Goal: Register for event/course

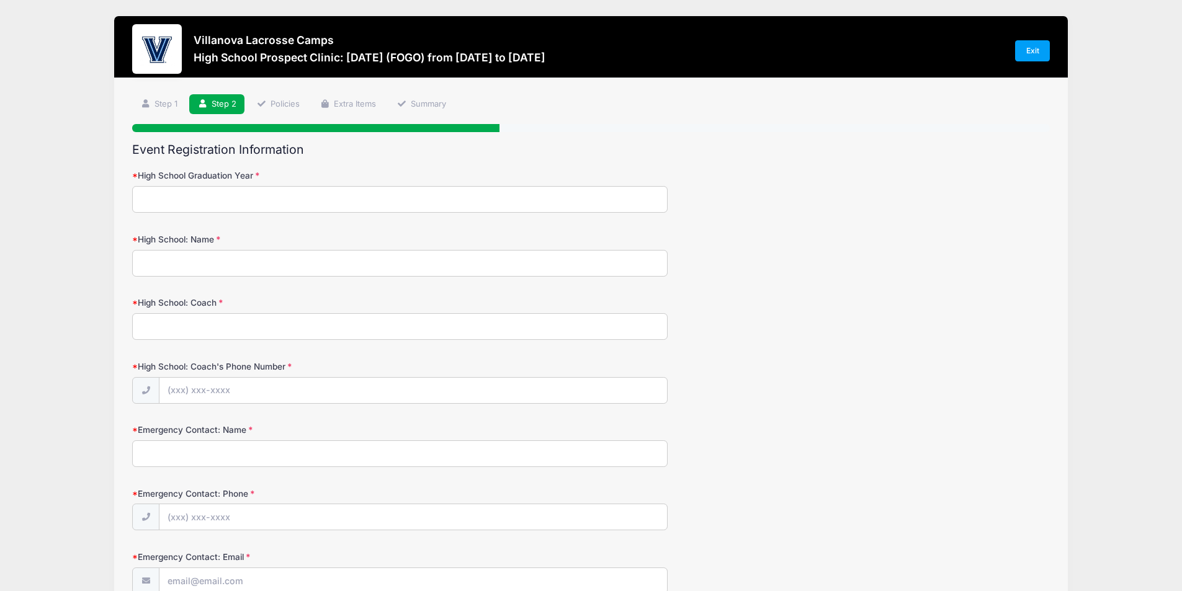
click at [253, 208] on input "High School Graduation Year" at bounding box center [400, 199] width 536 height 27
type input "2027"
type input "[GEOGRAPHIC_DATA]"
type input "[PERSON_NAME]"
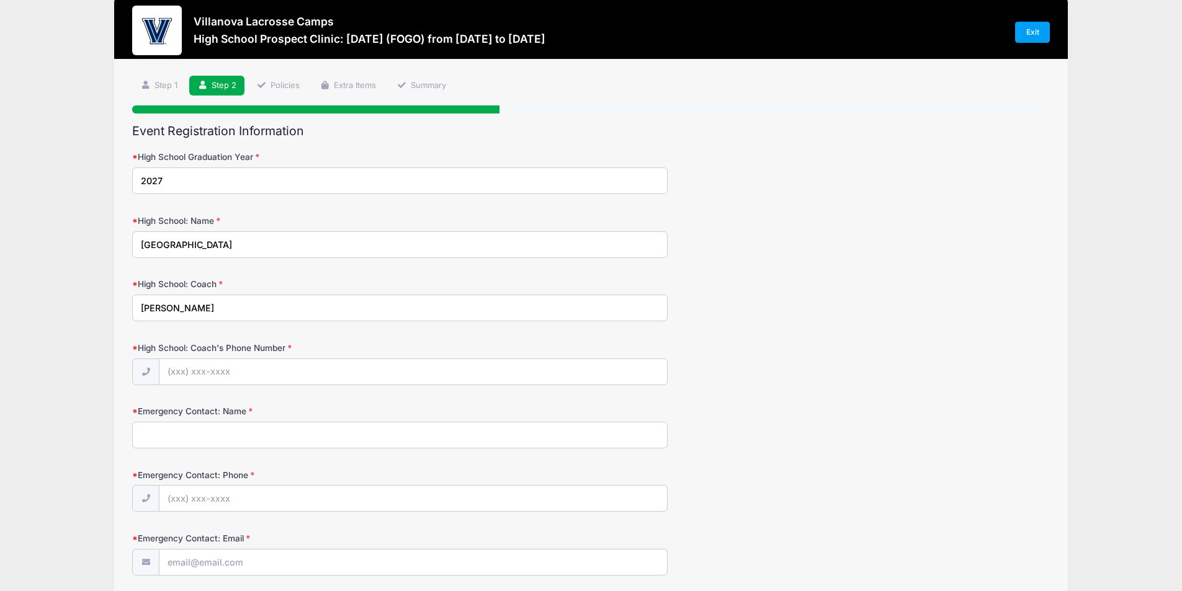
scroll to position [17, 0]
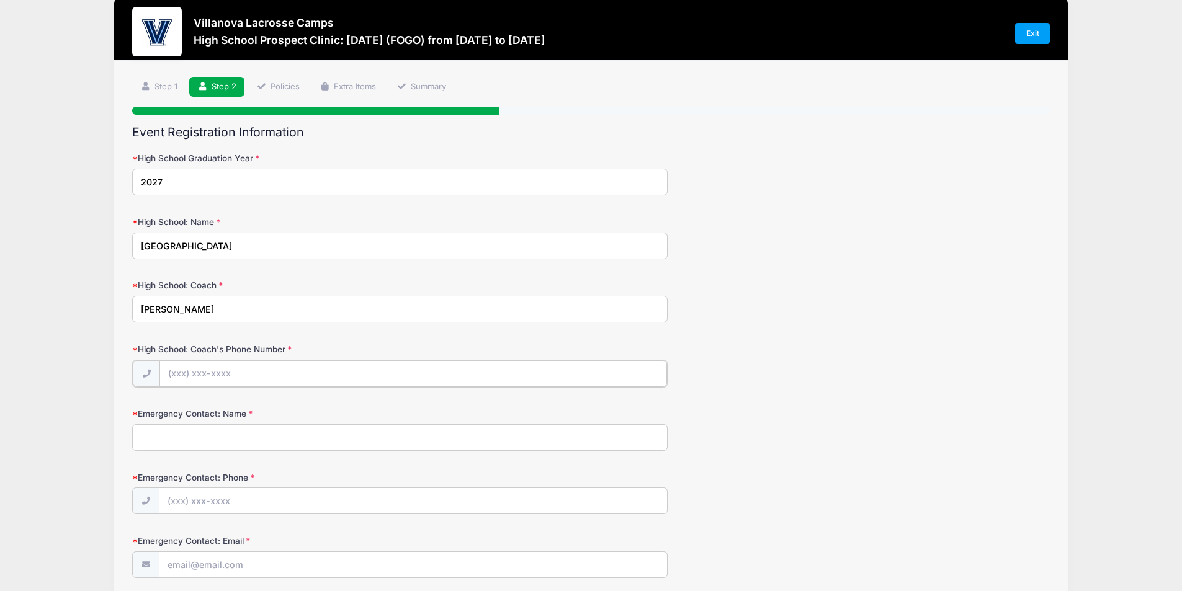
click at [258, 372] on input "High School: Coach's Phone Number" at bounding box center [414, 374] width 508 height 27
type input "(8"
type input "[PHONE_NUMBER]"
type input "[PERSON_NAME]"
type input "(4"
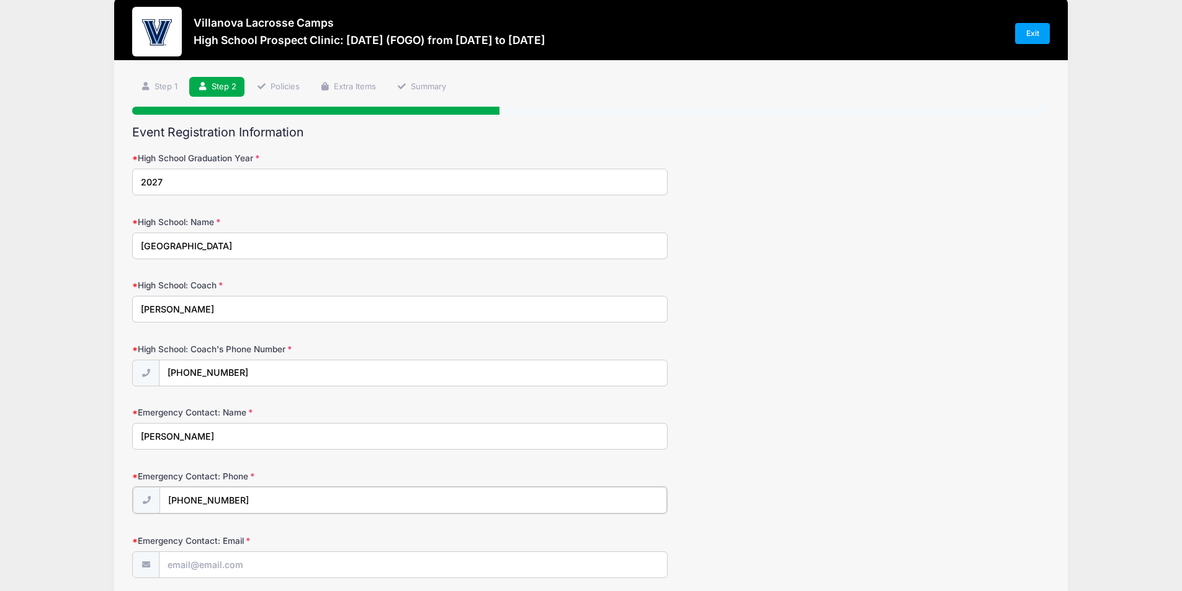
type input "[PHONE_NUMBER]"
type input "[EMAIL_ADDRESS][DOMAIN_NAME]"
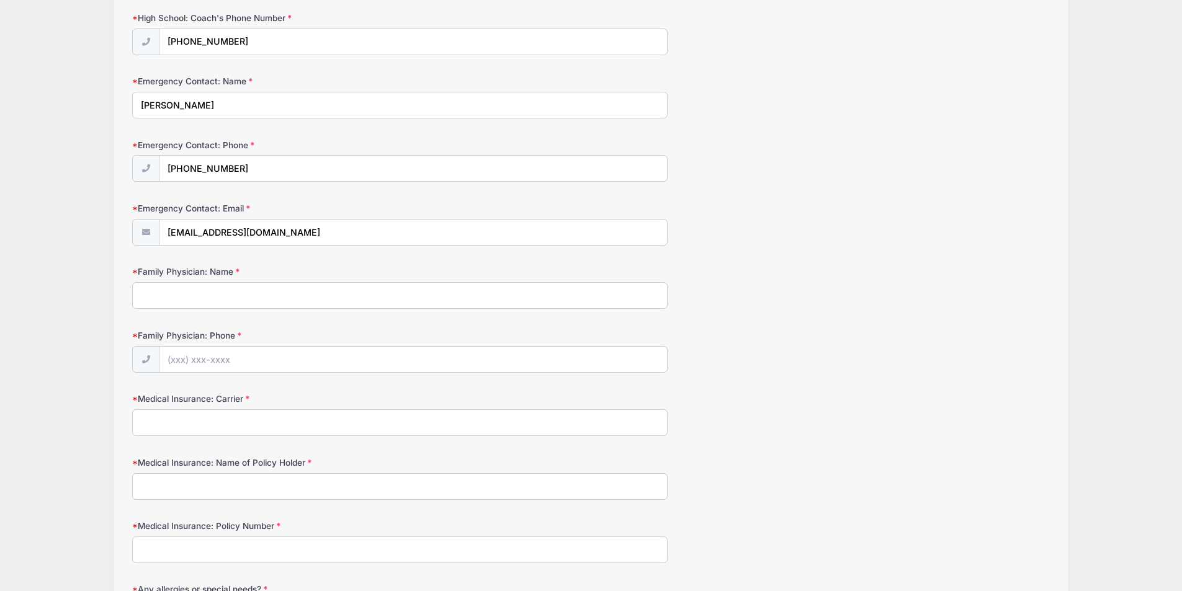
click at [419, 320] on form "High School Graduation Year 2027 High School: Name State College High School: C…" at bounding box center [591, 309] width 918 height 976
click at [386, 294] on input "Family Physician: Name" at bounding box center [400, 295] width 536 height 27
type input "[PERSON_NAME]"
click at [405, 367] on input "Family Physician: Phone" at bounding box center [414, 360] width 508 height 27
type input "[PHONE_NUMBER]"
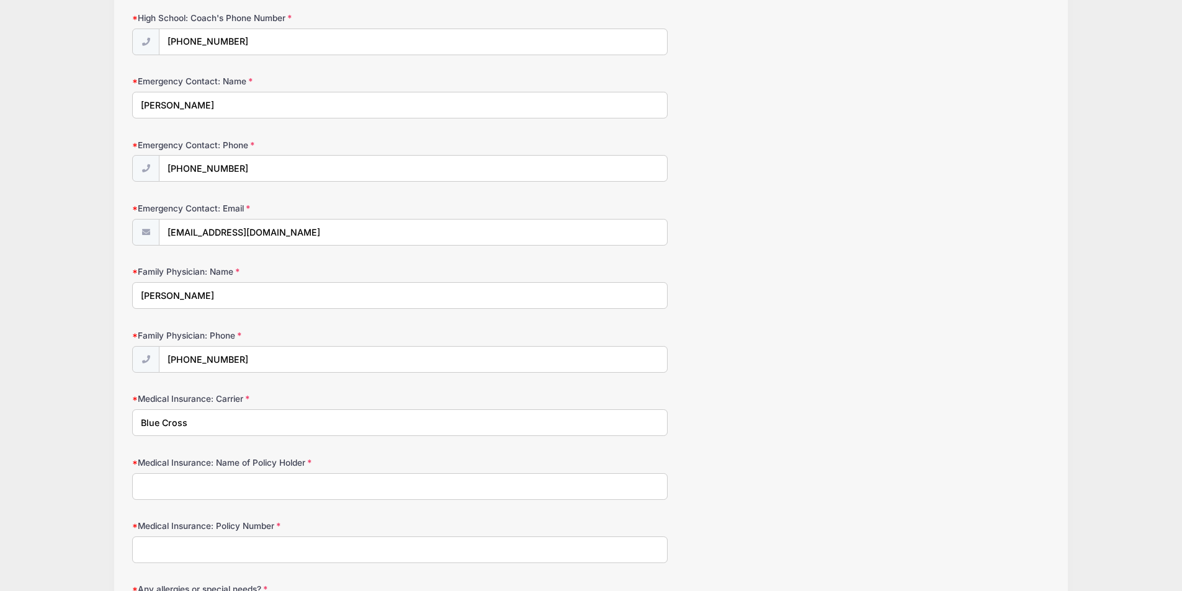
type input "Blue Cross"
type input "[PERSON_NAME]"
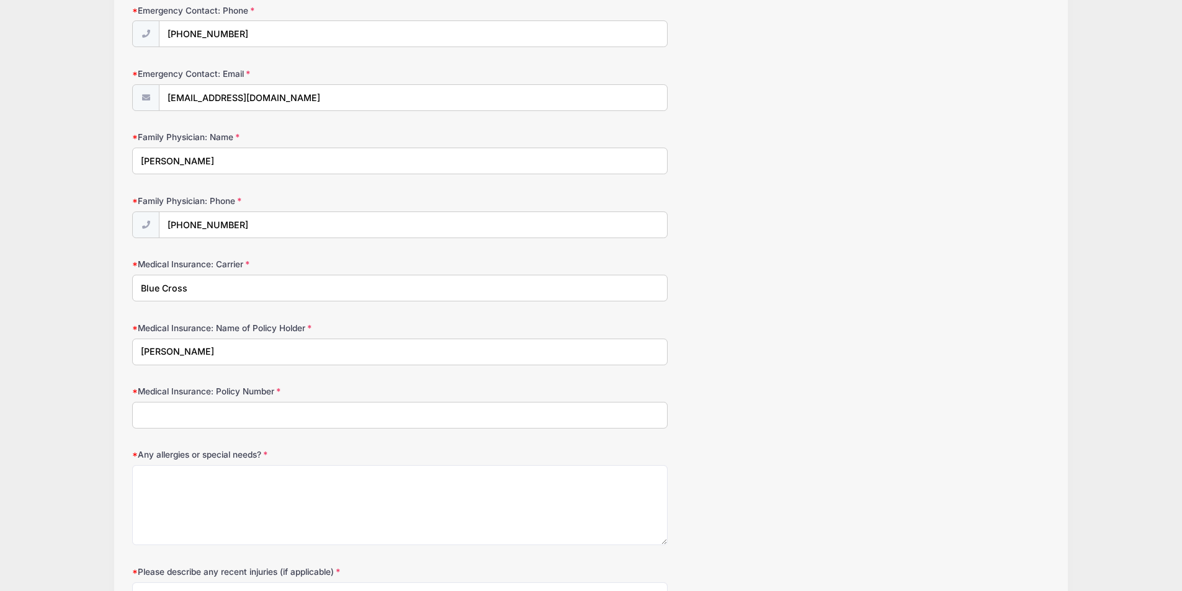
scroll to position [484, 0]
click at [359, 413] on input "Medical Insurance: Policy Number" at bounding box center [400, 415] width 536 height 27
type input "JHU003529"
click at [349, 483] on textarea "Any allergies or special needs?" at bounding box center [400, 505] width 536 height 80
type textarea "None"
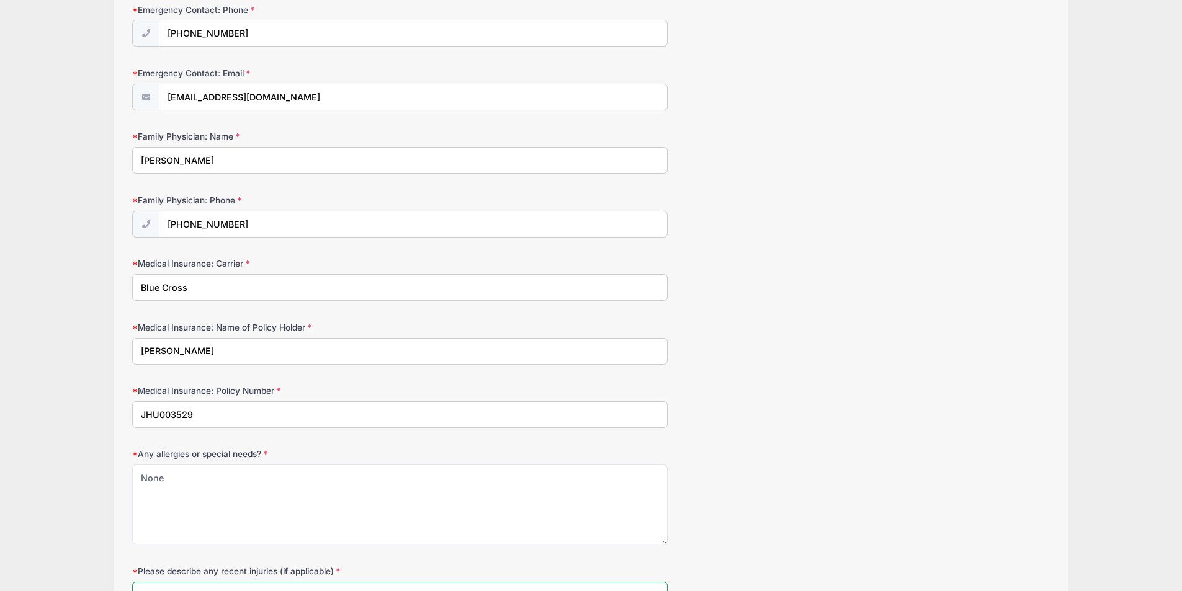
scroll to position [493, 0]
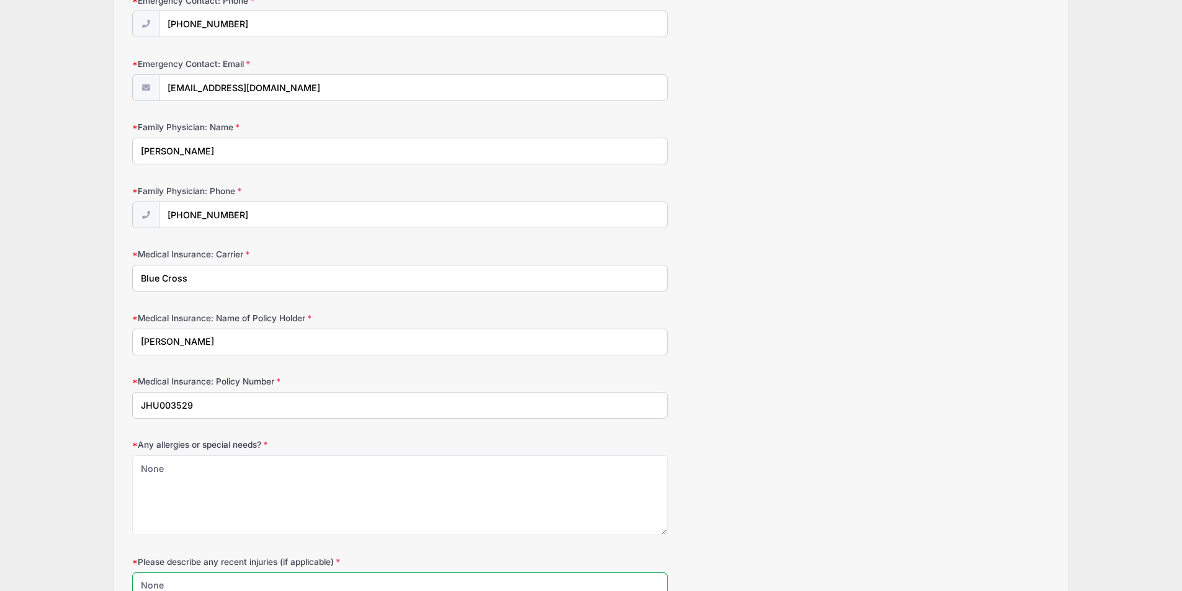
type textarea "None"
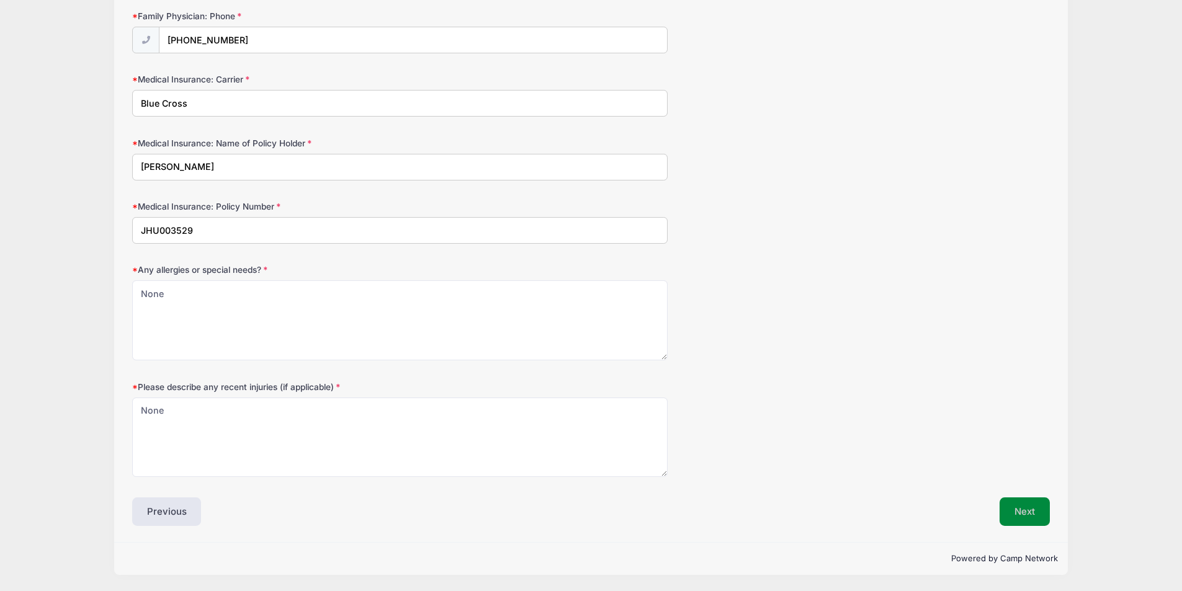
click at [1038, 507] on button "Next" at bounding box center [1025, 512] width 50 height 29
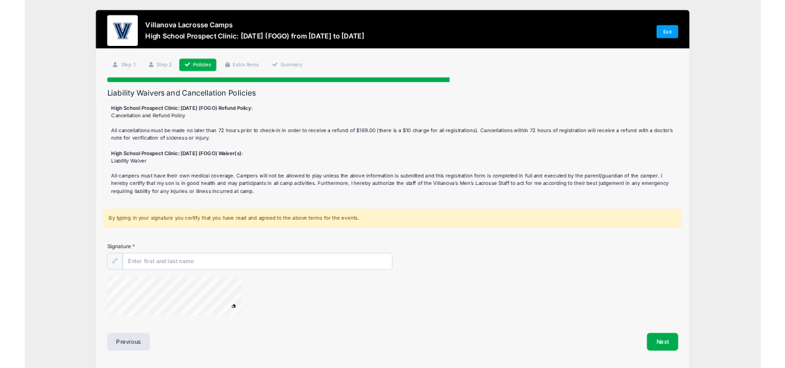
scroll to position [0, 0]
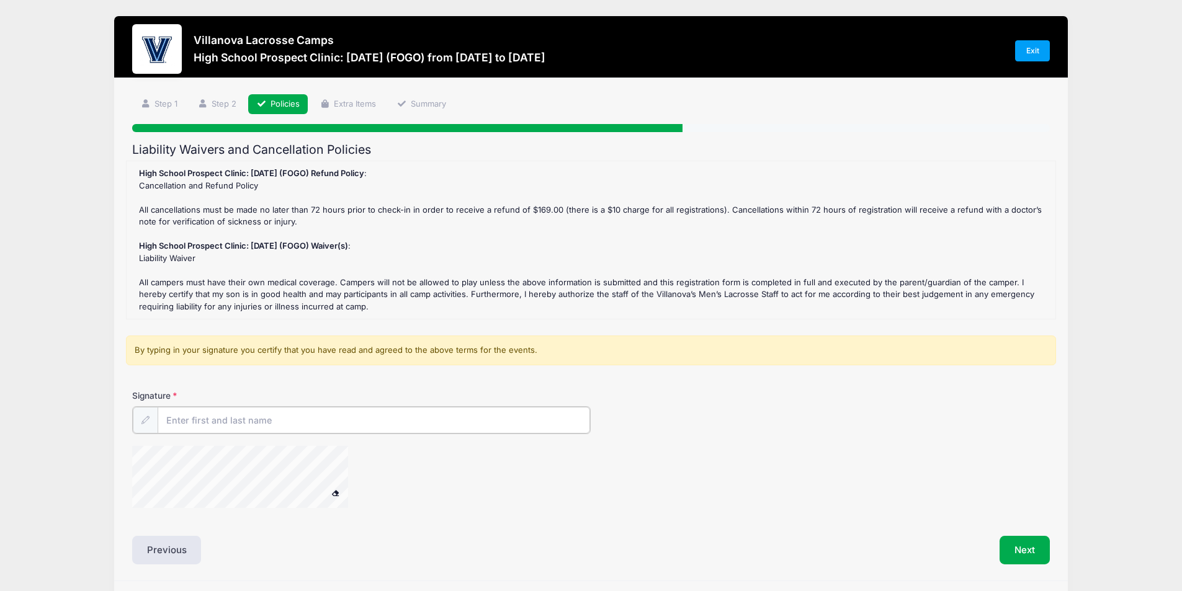
click at [425, 418] on input "Signature" at bounding box center [374, 420] width 433 height 27
click at [295, 424] on input "Signature" at bounding box center [374, 420] width 433 height 27
type input "[PERSON_NAME]"
click at [1009, 555] on button "Next" at bounding box center [1025, 549] width 50 height 29
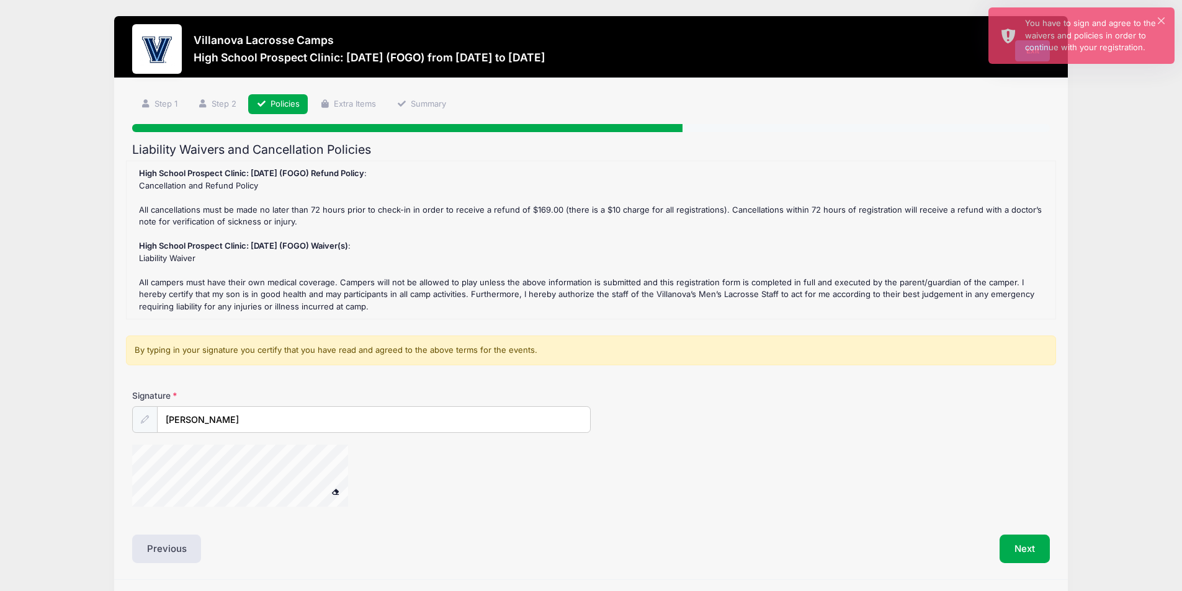
click at [145, 415] on div at bounding box center [144, 420] width 25 height 27
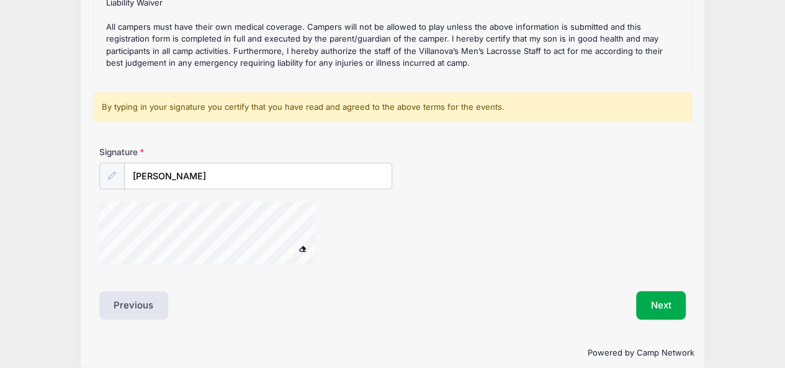
scroll to position [271, 0]
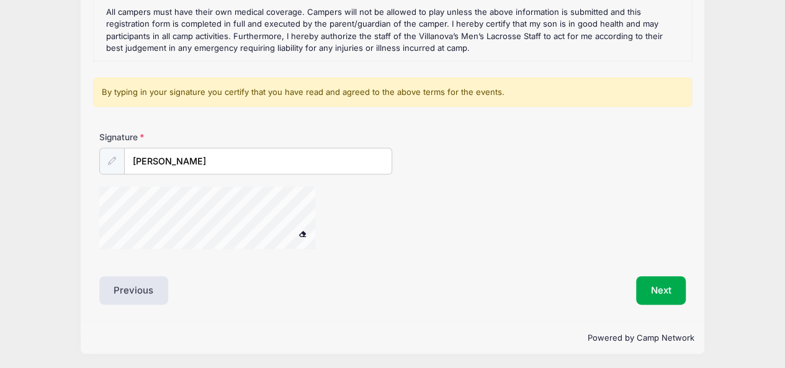
click at [301, 233] on span at bounding box center [302, 233] width 9 height 7
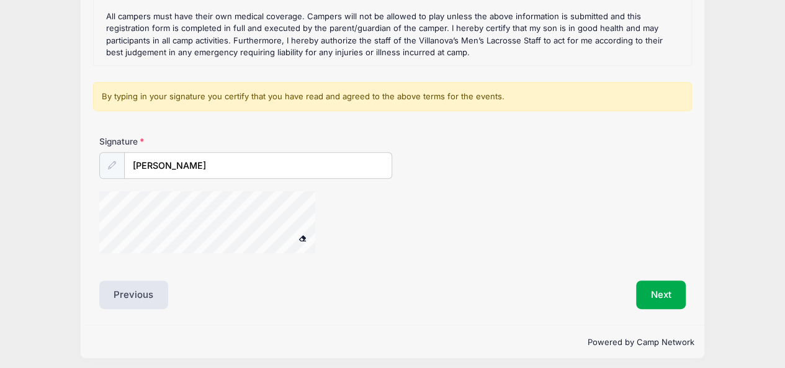
scroll to position [264, 0]
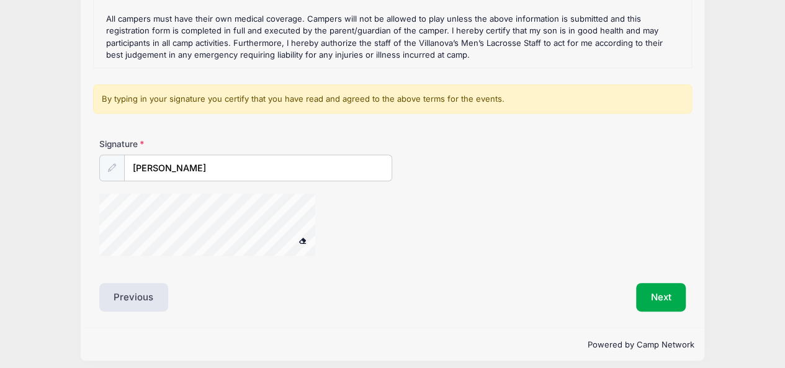
click at [115, 164] on icon at bounding box center [112, 168] width 8 height 8
click at [392, 292] on div "Next" at bounding box center [542, 297] width 300 height 29
click at [669, 292] on button "Next" at bounding box center [661, 297] width 50 height 29
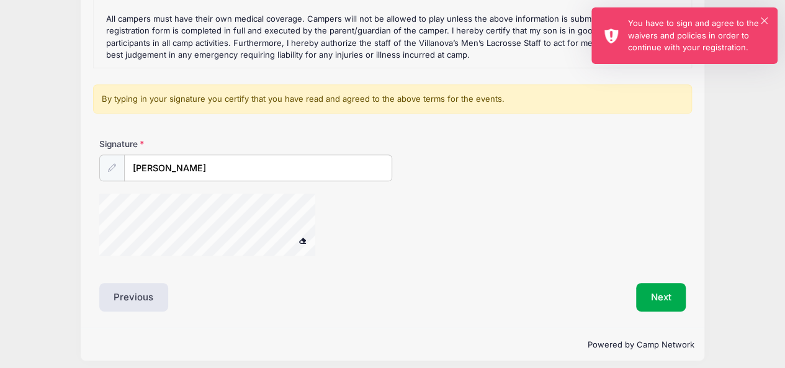
click at [763, 14] on div "× You have to sign and agree to the waivers and policies in order to continue w…" at bounding box center [684, 35] width 186 height 56
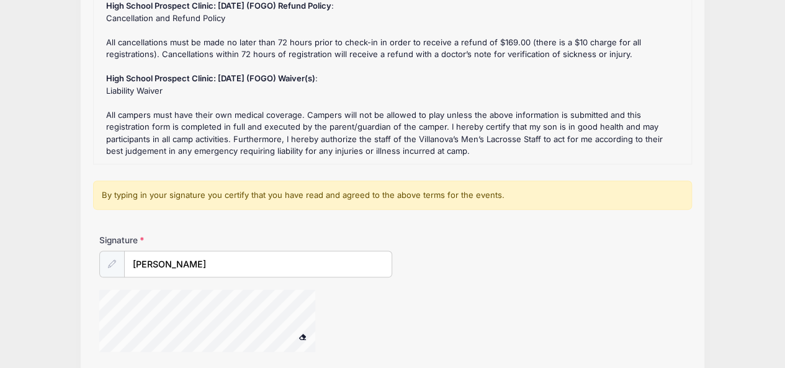
scroll to position [168, 0]
click at [307, 256] on input "[PERSON_NAME]" at bounding box center [259, 264] width 268 height 27
click at [292, 330] on button at bounding box center [303, 338] width 22 height 16
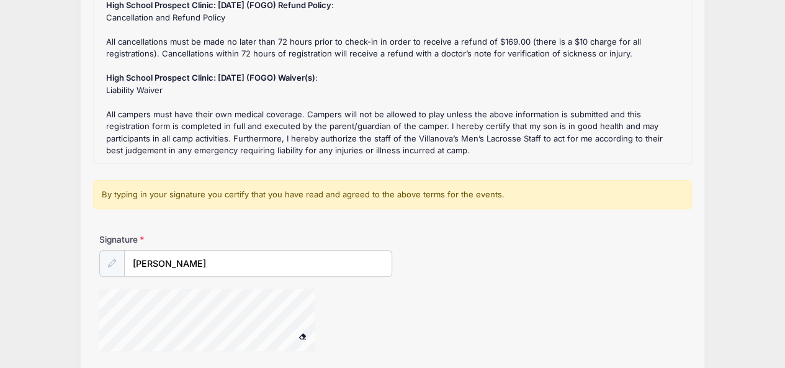
scroll to position [271, 0]
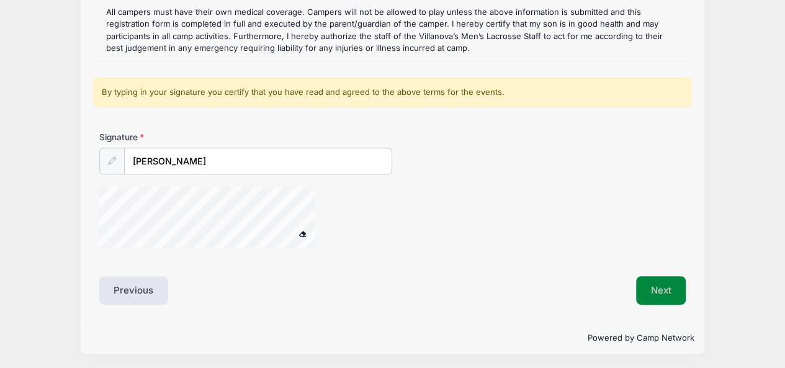
click at [663, 292] on button "Next" at bounding box center [661, 290] width 50 height 29
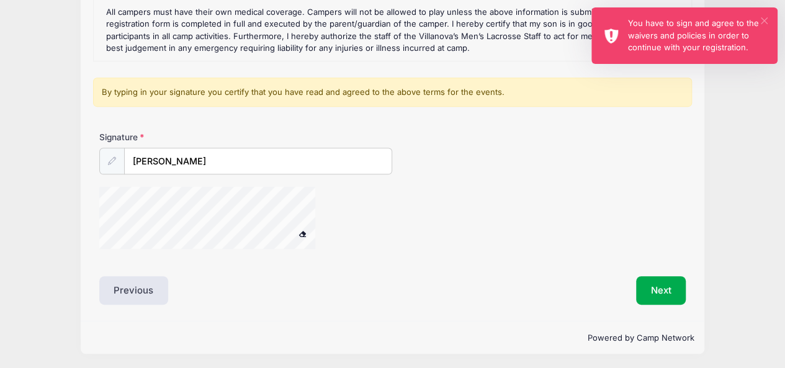
click at [767, 20] on button "×" at bounding box center [764, 20] width 7 height 7
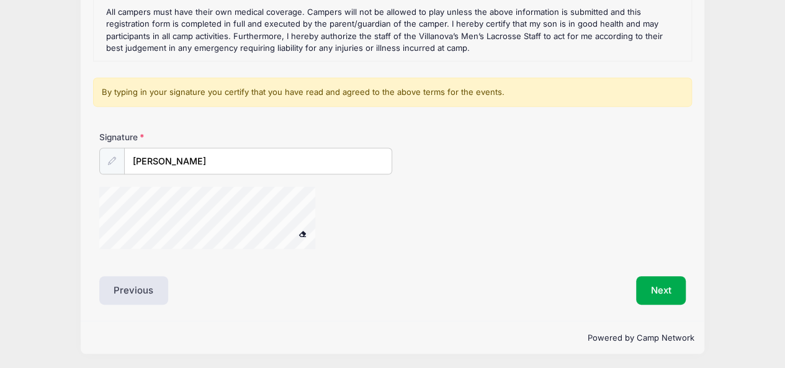
click at [113, 159] on icon at bounding box center [112, 161] width 8 height 8
click at [304, 233] on span at bounding box center [302, 233] width 9 height 7
click at [659, 291] on button "Next" at bounding box center [661, 290] width 50 height 29
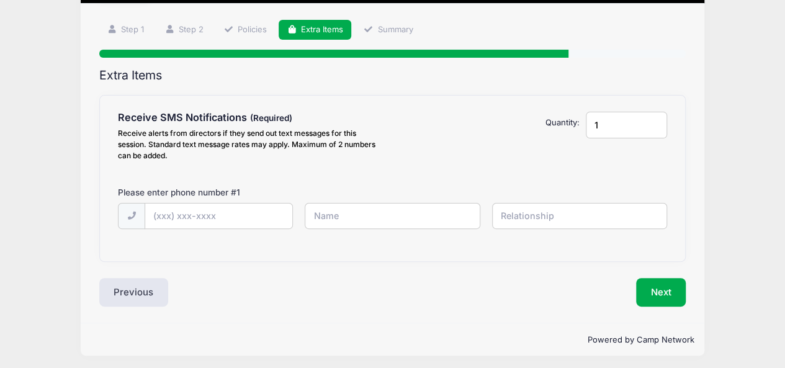
scroll to position [75, 0]
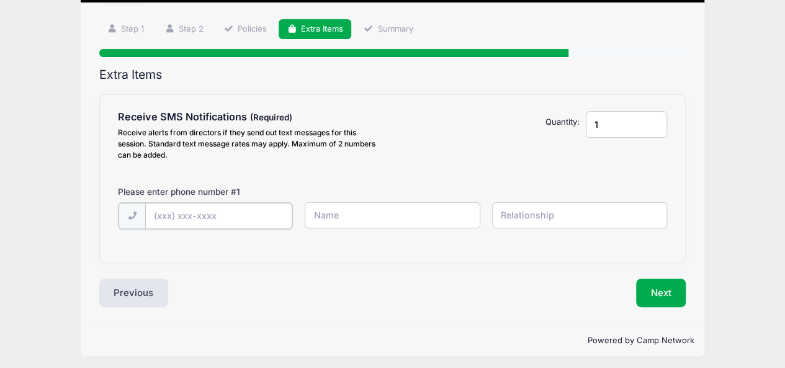
click at [0, 0] on input "text" at bounding box center [0, 0] width 0 height 0
type input "[PHONE_NUMBER]"
type input "[PERSON_NAME]"
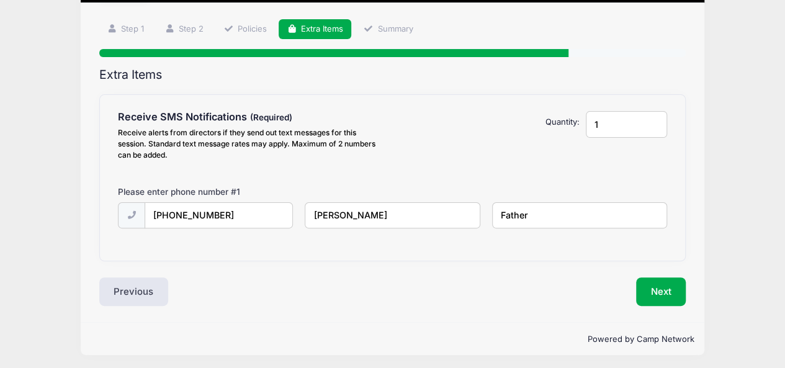
type input "Father"
click at [634, 126] on input "1" at bounding box center [626, 124] width 81 height 27
type input "2"
click at [654, 120] on input "2" at bounding box center [626, 124] width 81 height 27
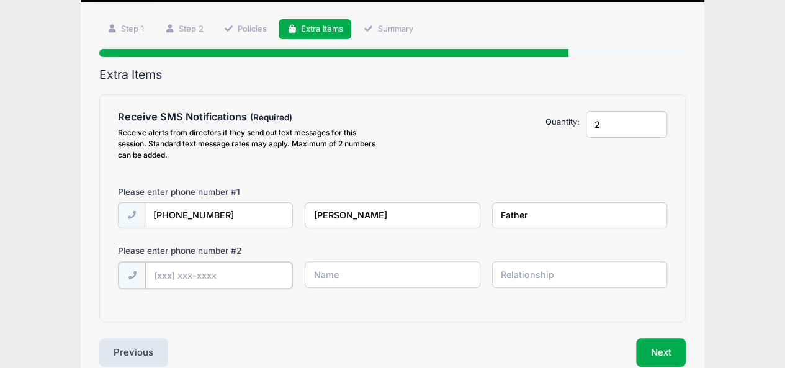
click at [0, 0] on input "text" at bounding box center [0, 0] width 0 height 0
type input "Grant Baron"
type input "Athlete"
click at [0, 0] on input "text" at bounding box center [0, 0] width 0 height 0
type input "[PHONE_NUMBER]"
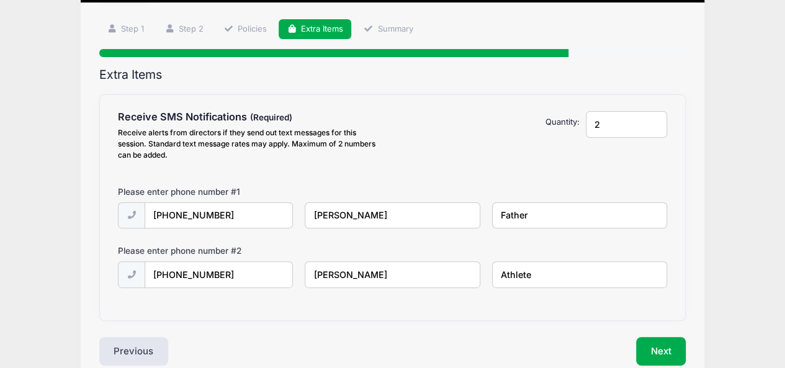
scroll to position [136, 0]
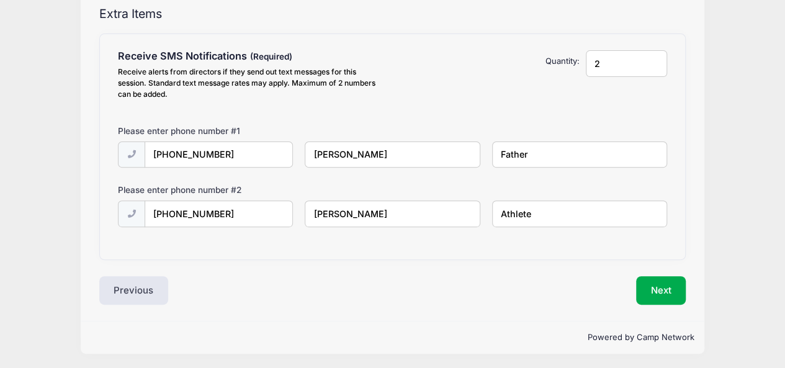
click at [0, 0] on input "Athlete" at bounding box center [0, 0] width 0 height 0
click at [655, 58] on input "2" at bounding box center [626, 63] width 81 height 27
click at [656, 60] on input "2" at bounding box center [626, 63] width 81 height 27
click at [654, 59] on input "2" at bounding box center [626, 63] width 81 height 27
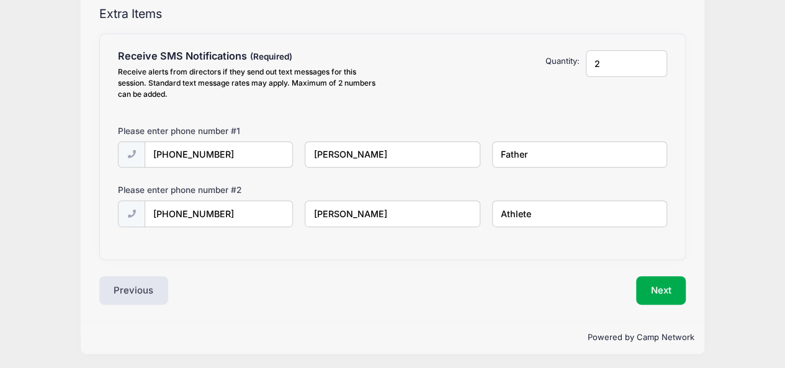
click at [653, 62] on input "2" at bounding box center [626, 63] width 81 height 27
click at [653, 61] on input "2" at bounding box center [626, 63] width 81 height 27
click at [660, 291] on button "Next" at bounding box center [661, 290] width 50 height 29
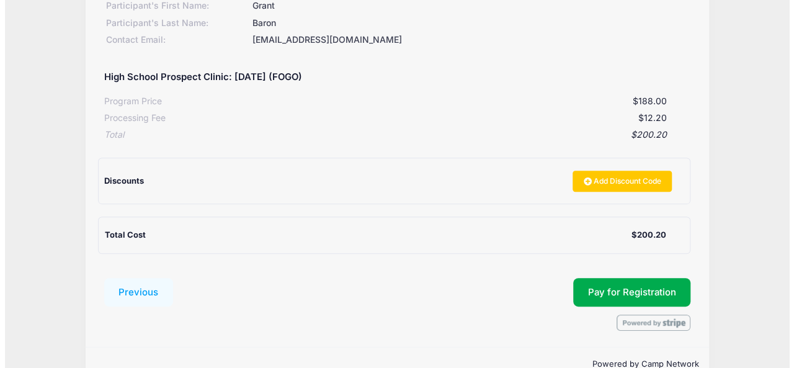
scroll to position [219, 0]
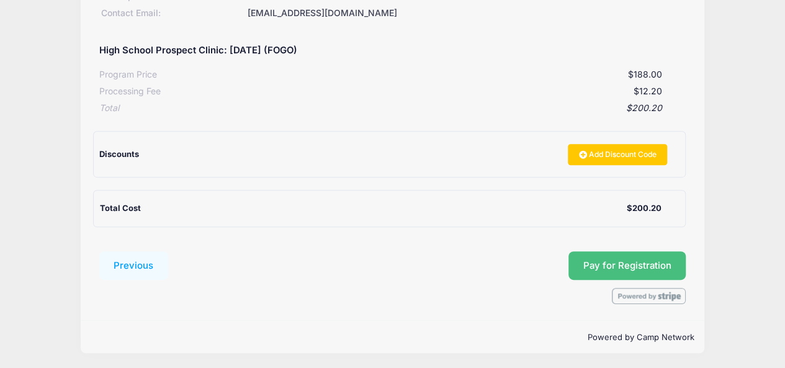
click at [639, 268] on span "Pay for Registration" at bounding box center [627, 265] width 88 height 11
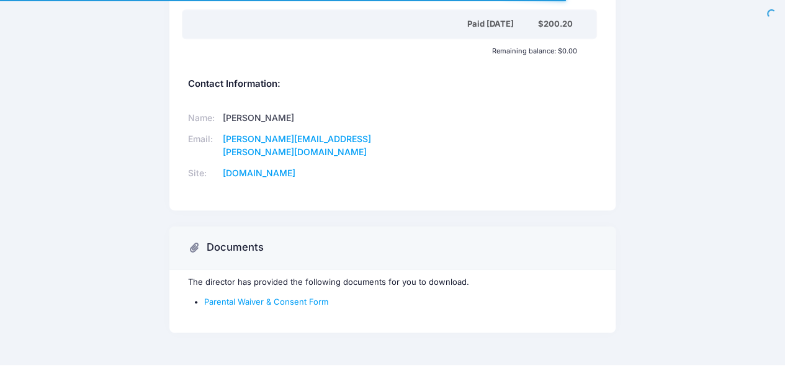
scroll to position [344, 0]
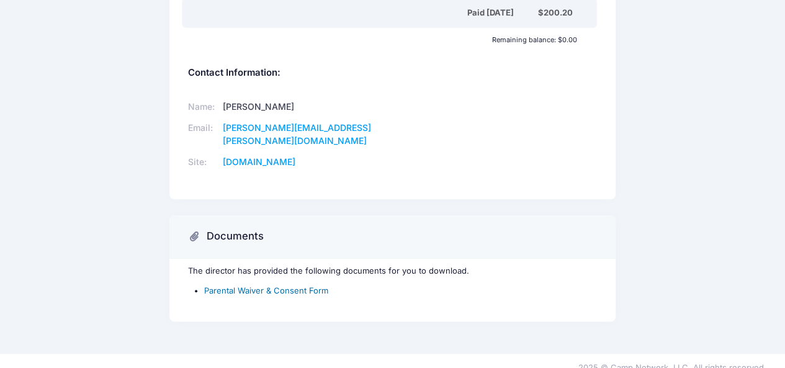
click at [279, 286] on link "Parental Waiver & Consent Form" at bounding box center [266, 291] width 124 height 10
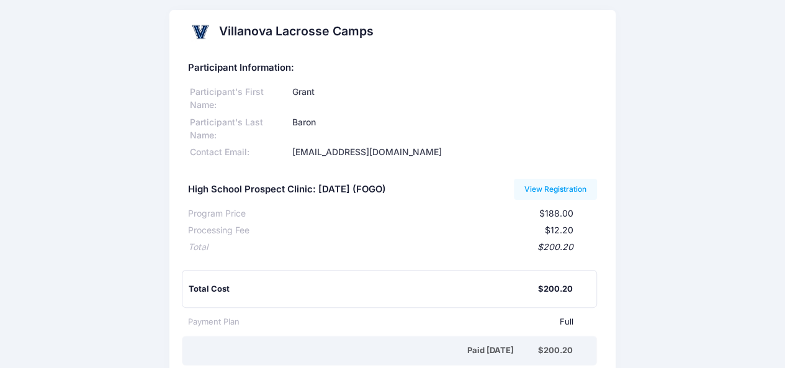
scroll to position [0, 0]
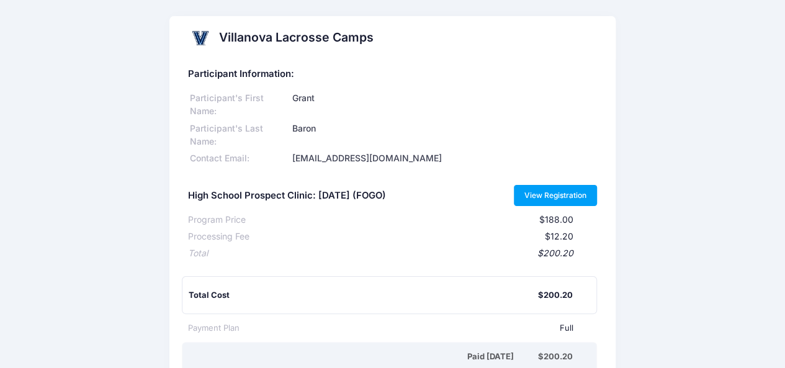
click at [543, 199] on link "View Registration" at bounding box center [556, 195] width 84 height 21
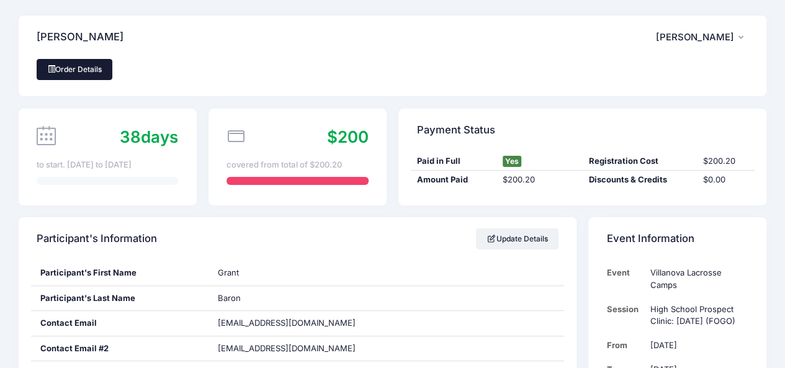
click at [82, 72] on link "Order Details" at bounding box center [75, 69] width 76 height 21
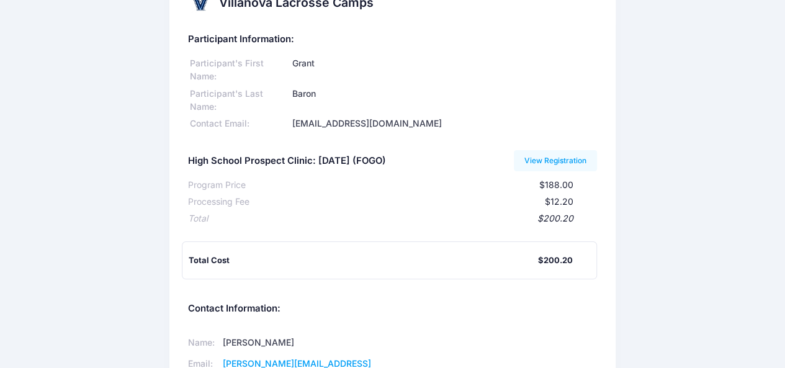
scroll to position [271, 0]
